Goal: Transaction & Acquisition: Subscribe to service/newsletter

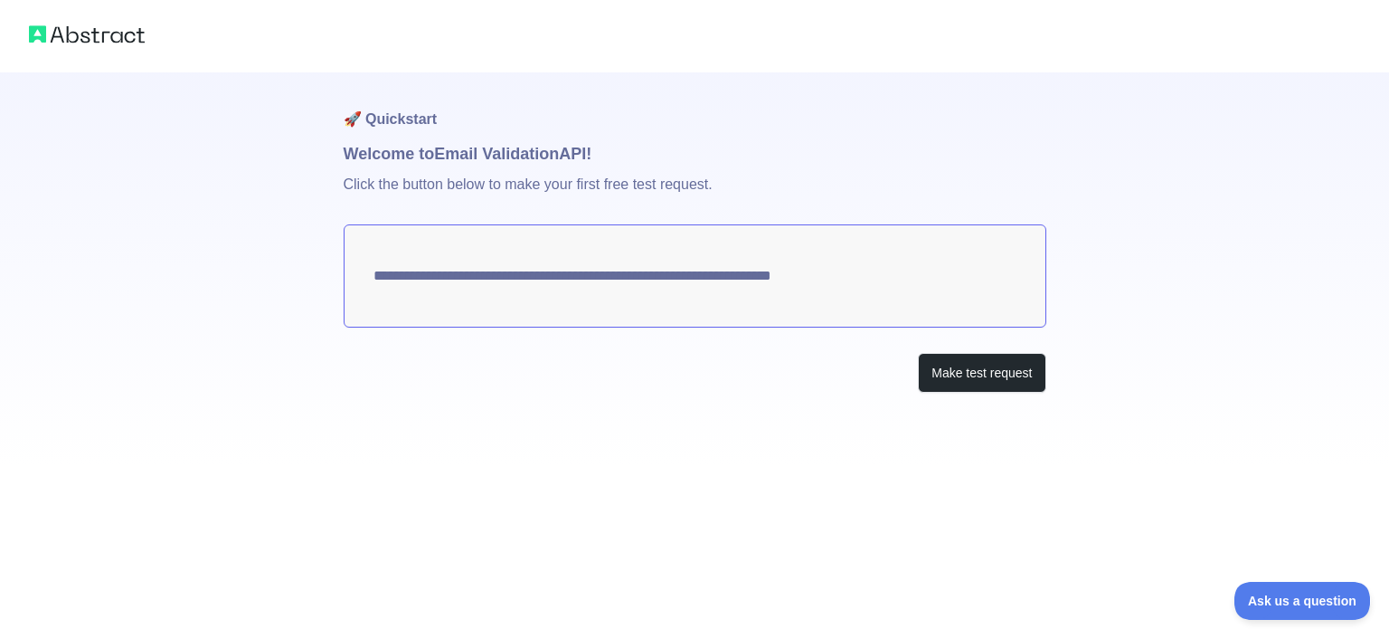
click at [897, 278] on textarea "**********" at bounding box center [695, 275] width 703 height 103
click at [975, 361] on button "Make test request" at bounding box center [982, 373] width 128 height 41
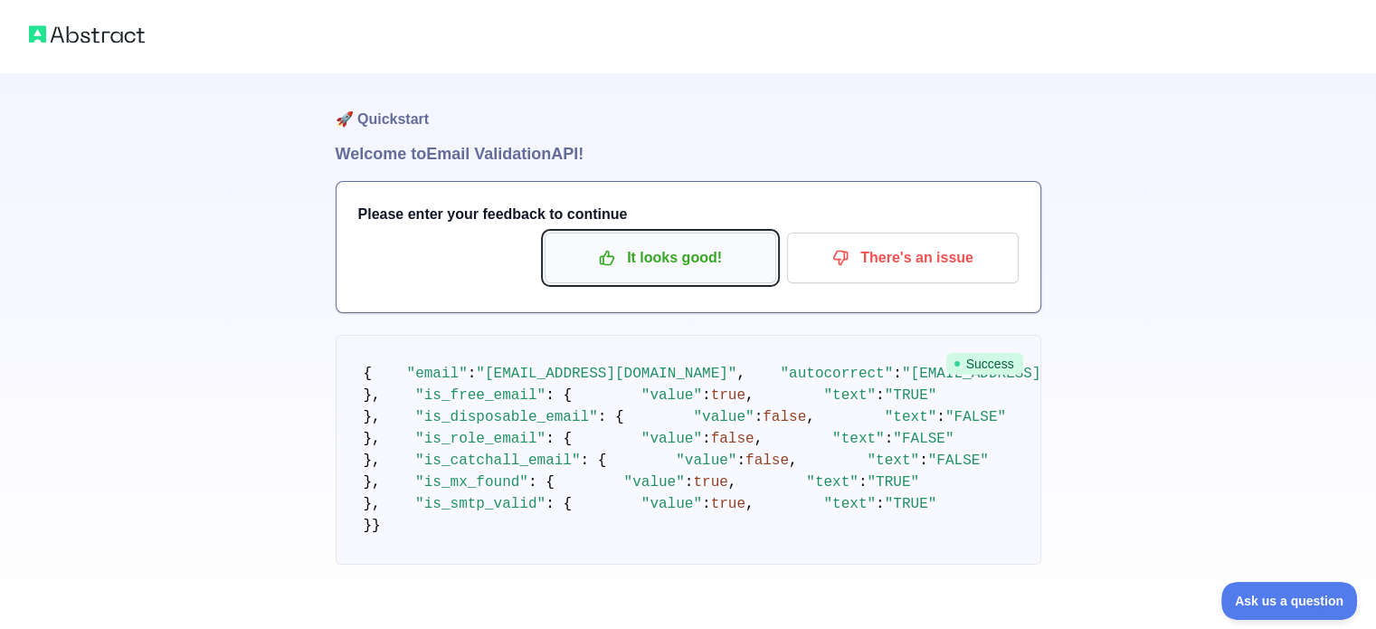
click at [630, 264] on p "It looks good!" at bounding box center [660, 257] width 204 height 31
